Goal: Task Accomplishment & Management: Use online tool/utility

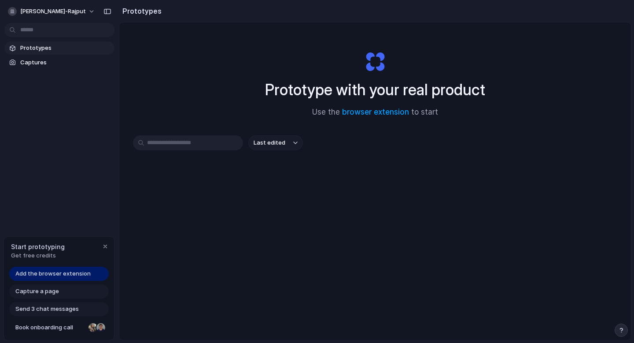
click at [267, 143] on span "Last edited" at bounding box center [270, 142] width 32 height 9
click at [210, 89] on div "Last edited Last created Alphabetical" at bounding box center [317, 171] width 634 height 343
click at [105, 247] on div "button" at bounding box center [105, 246] width 7 height 7
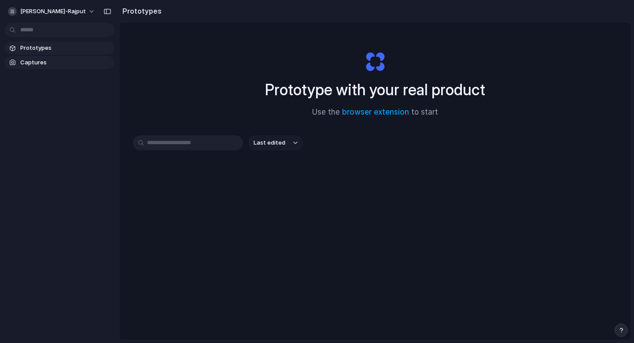
click at [67, 58] on link "Captures" at bounding box center [59, 62] width 110 height 13
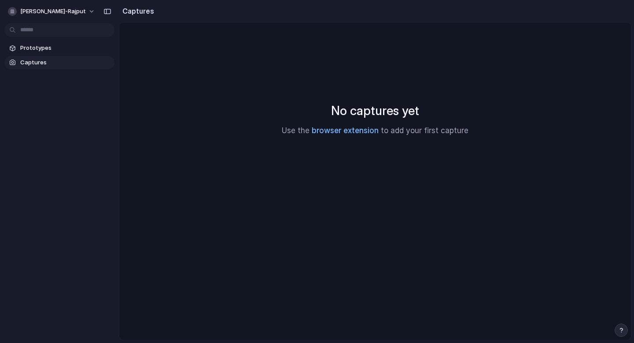
click at [339, 134] on link "browser extension" at bounding box center [345, 130] width 67 height 9
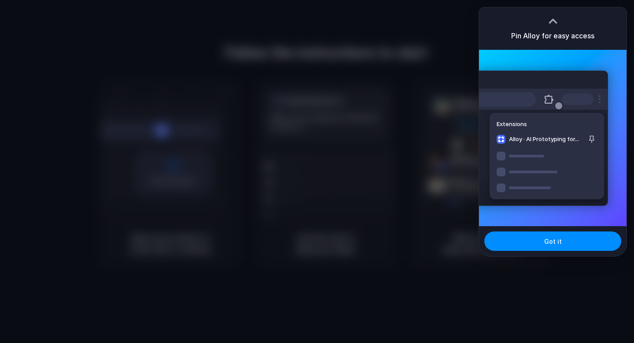
click at [444, 51] on div at bounding box center [317, 171] width 634 height 343
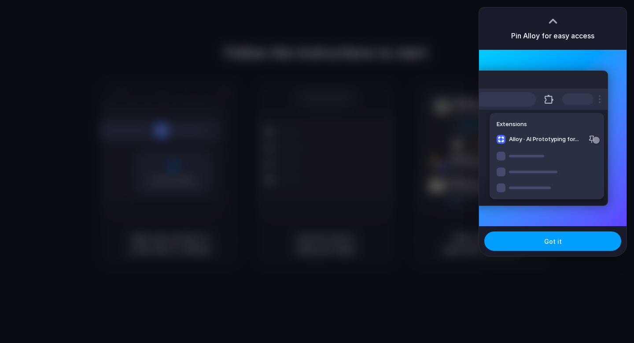
click at [546, 241] on span "Got it" at bounding box center [553, 241] width 18 height 9
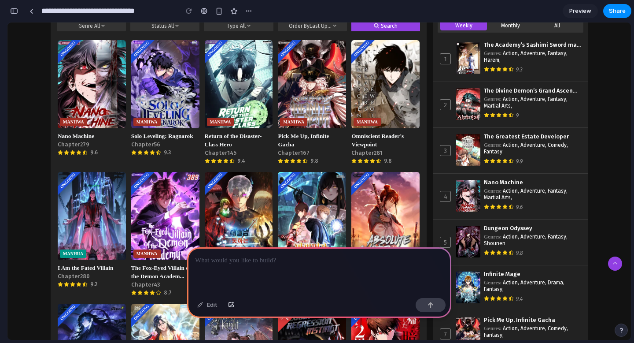
scroll to position [244, 0]
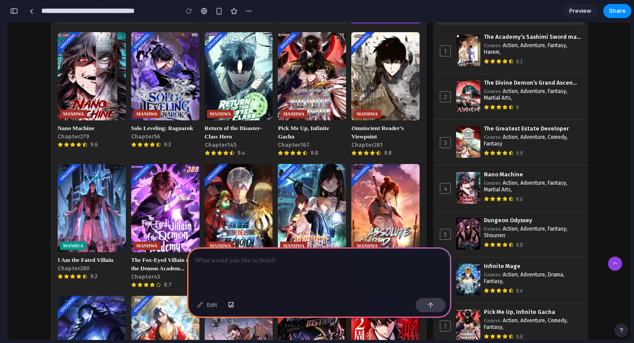
click at [582, 10] on span "Preview" at bounding box center [581, 11] width 22 height 9
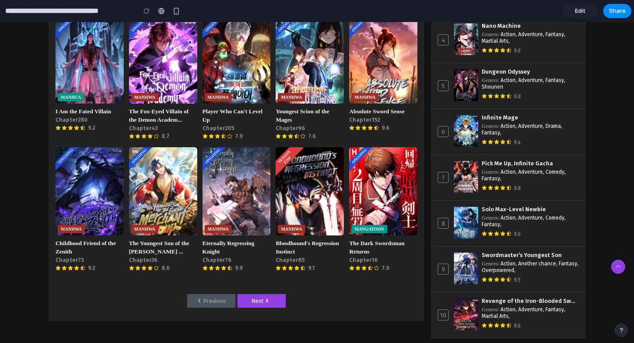
scroll to position [222, 0]
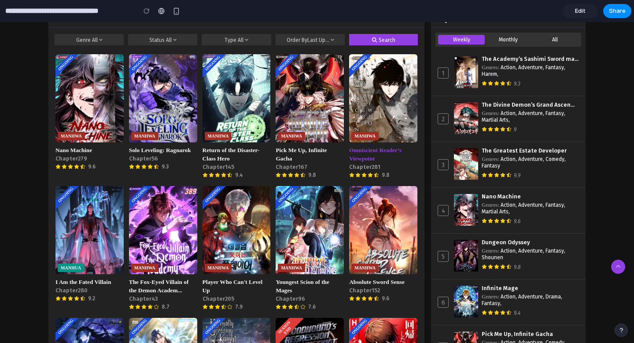
click at [391, 163] on div "Omniscient Reader’s Viewpoint Chapter 281 9.8" at bounding box center [383, 162] width 68 height 33
click at [374, 142] on div "Ongoing MANHWA Omniscient Reader’s Viewpoint Chapter 281 9.8" at bounding box center [383, 116] width 68 height 124
click at [297, 152] on span "Pick Me Up, Infinite Gacha" at bounding box center [310, 154] width 68 height 17
click at [226, 148] on span "Return of the Disaster-Class Hero" at bounding box center [237, 154] width 68 height 17
click at [355, 146] on span "Omniscient Reader’s Viewpoint" at bounding box center [383, 154] width 68 height 17
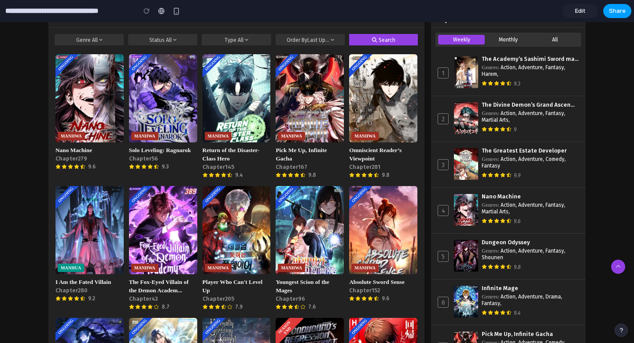
click at [622, 11] on span "Share" at bounding box center [617, 11] width 17 height 9
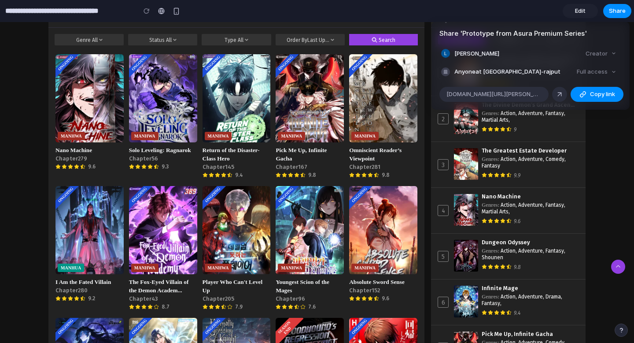
click at [162, 13] on div "Share ' Prototype from Asura Premium Series ' LAKSHAY RAJPUT Creator Anyone at …" at bounding box center [317, 171] width 634 height 343
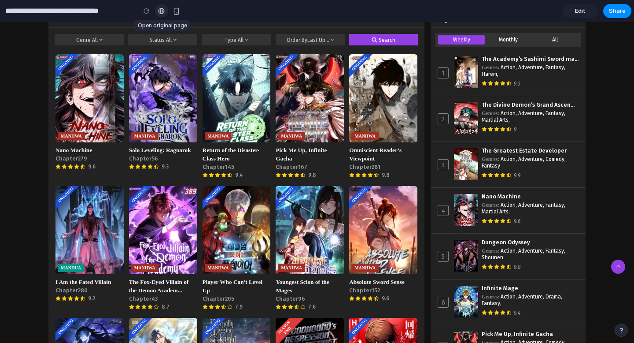
click at [162, 13] on div at bounding box center [161, 10] width 7 height 7
click at [174, 11] on div "button" at bounding box center [176, 10] width 7 height 7
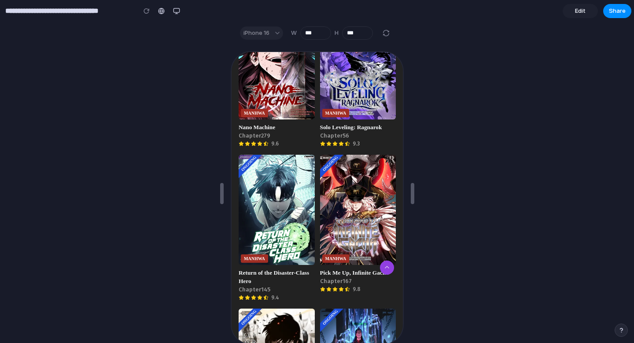
scroll to position [0, 0]
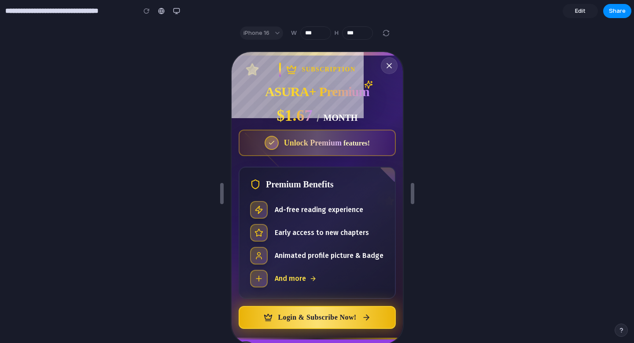
click at [390, 69] on icon "Close promotion" at bounding box center [388, 64] width 9 height 9
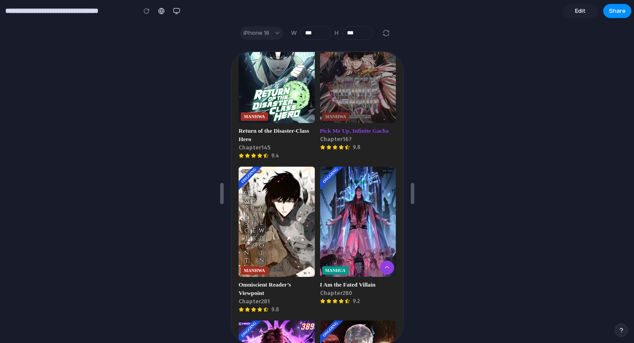
scroll to position [601, 0]
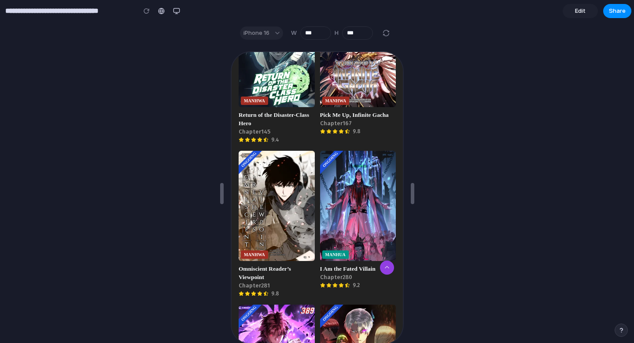
click at [254, 31] on div "iPhone 16" at bounding box center [261, 32] width 43 height 13
click at [574, 15] on link "Edit" at bounding box center [580, 11] width 35 height 14
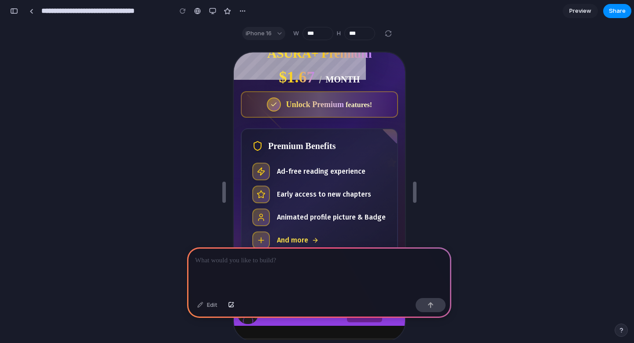
scroll to position [49, 0]
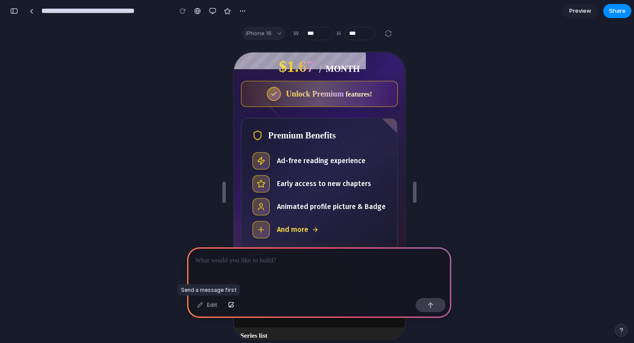
click at [209, 307] on div "Edit" at bounding box center [207, 305] width 29 height 14
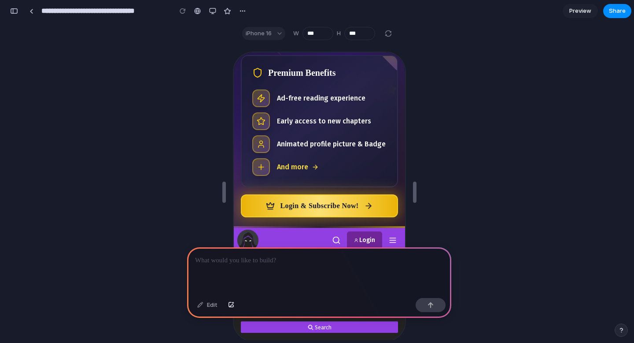
scroll to position [112, 0]
drag, startPoint x: 395, startPoint y: 206, endPoint x: 312, endPoint y: 170, distance: 89.9
click at [312, 170] on div "Premium Benefits Ad-free reading experience Early access to new chapters Animat…" at bounding box center [318, 135] width 157 height 162
click at [310, 153] on ul "Ad-free reading experience Early access to new chapters Animated profile pictur…" at bounding box center [318, 131] width 134 height 86
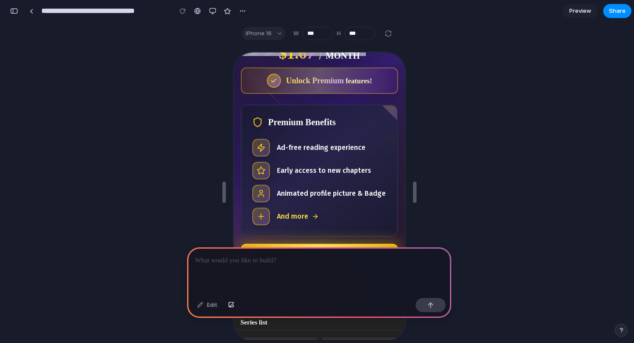
scroll to position [0, 0]
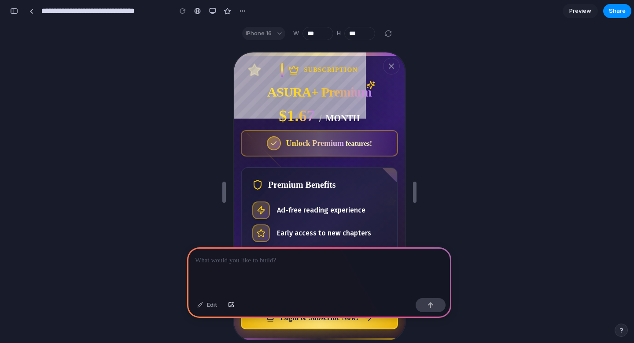
click at [335, 69] on span "Subscription" at bounding box center [330, 69] width 54 height 9
copy span "Subscription"
click at [277, 263] on p at bounding box center [319, 260] width 248 height 11
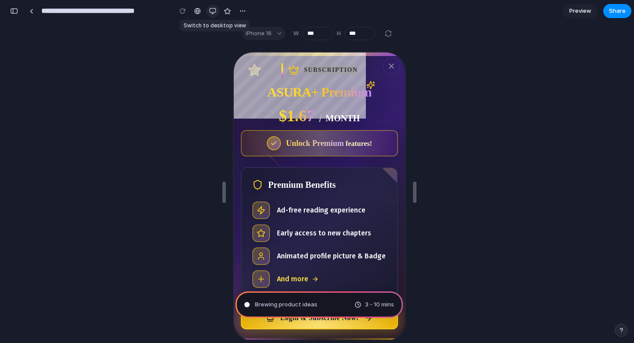
click at [211, 11] on div "button" at bounding box center [212, 10] width 7 height 7
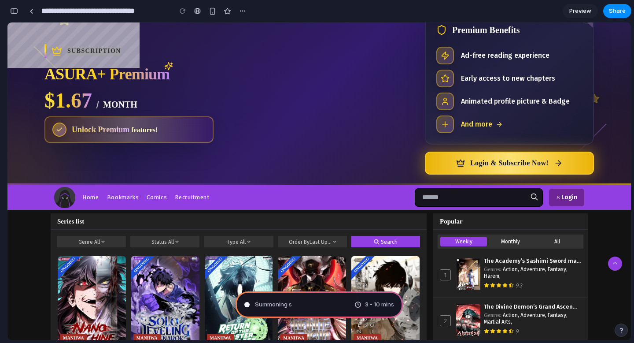
scroll to position [35, 0]
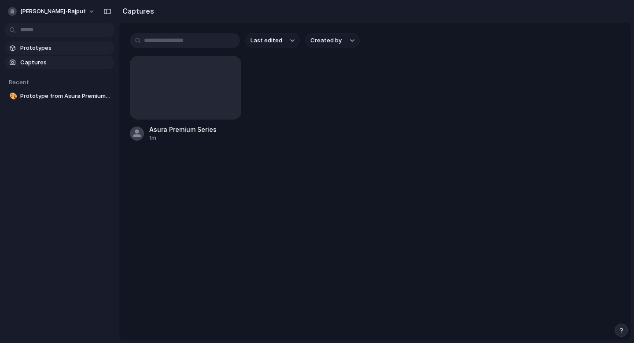
click at [55, 50] on span "Prototypes" at bounding box center [65, 48] width 91 height 9
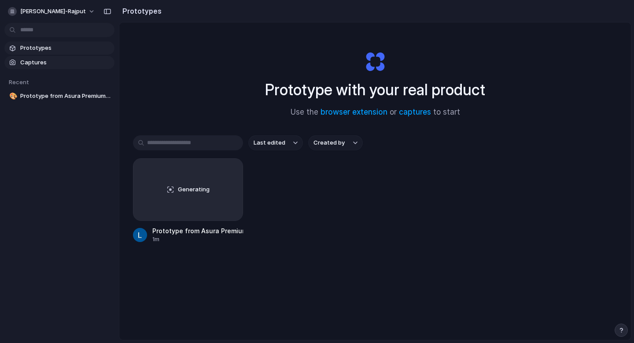
click at [45, 65] on span "Captures" at bounding box center [65, 62] width 91 height 9
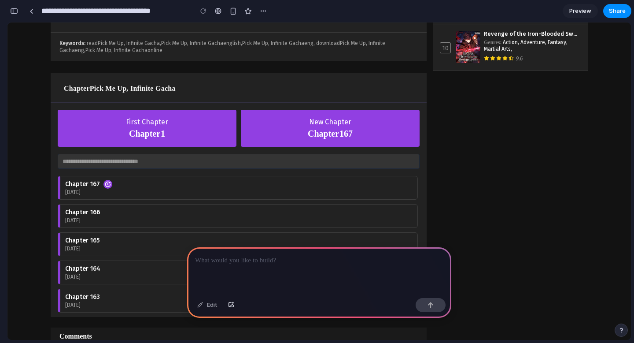
scroll to position [689, 0]
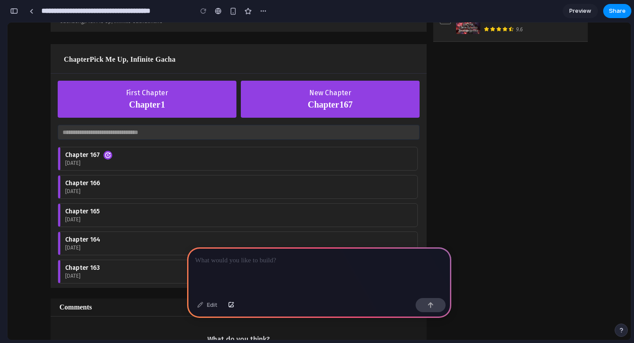
click at [590, 14] on span "Preview" at bounding box center [581, 11] width 22 height 9
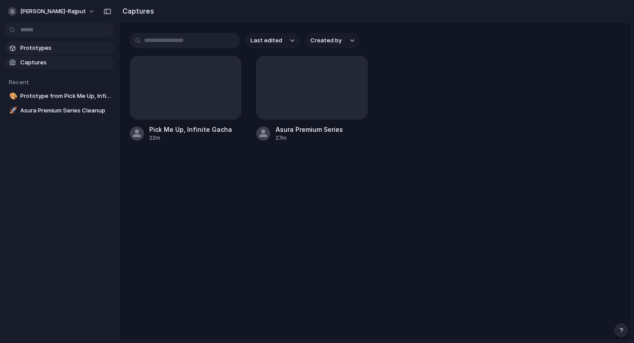
click at [61, 54] on link "Prototypes" at bounding box center [59, 47] width 110 height 13
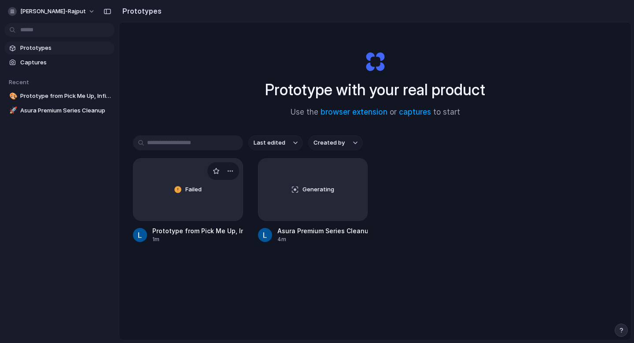
click at [185, 193] on div "Failed" at bounding box center [187, 190] width 109 height 62
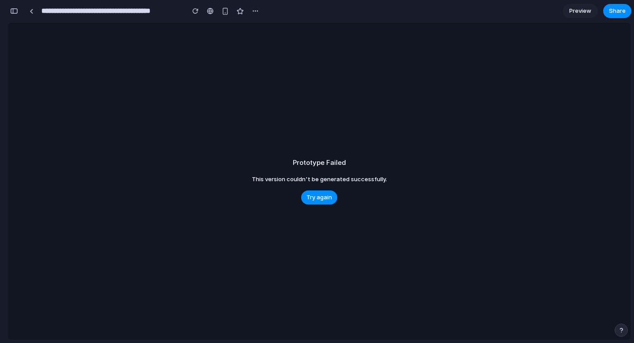
click at [304, 185] on div "Prototype Failed This version couldn't be generated successfully. Try again" at bounding box center [319, 180] width 624 height 317
click at [304, 193] on button "Try again" at bounding box center [319, 197] width 36 height 14
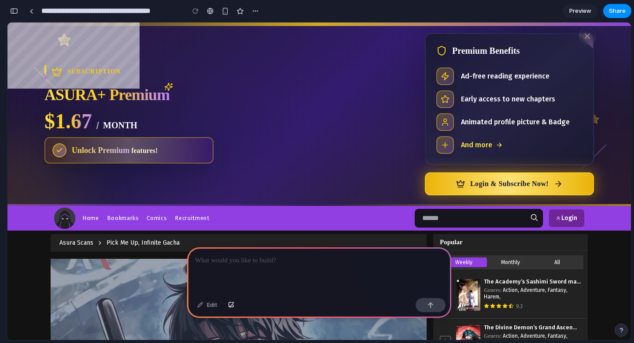
scroll to position [464, 0]
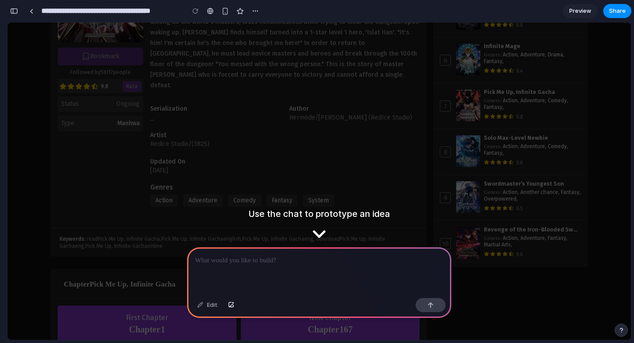
click at [16, 10] on div "button" at bounding box center [14, 11] width 8 height 6
